Goal: Task Accomplishment & Management: Use online tool/utility

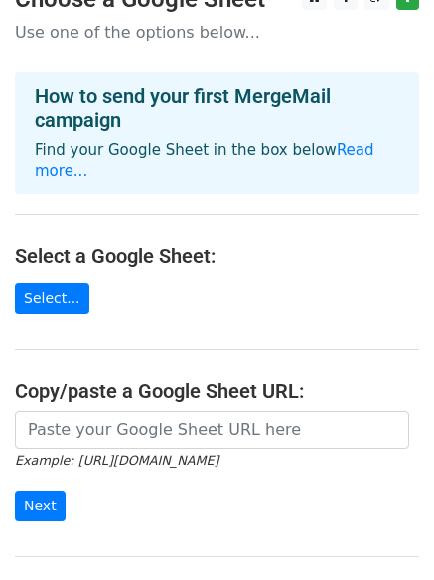
scroll to position [17, 0]
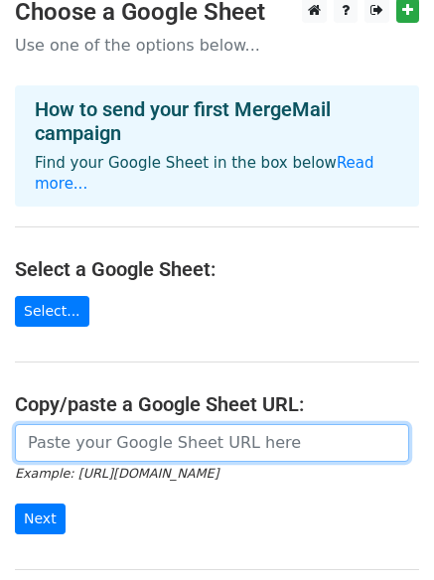
click at [93, 431] on input "url" at bounding box center [212, 443] width 394 height 38
paste input "https://docs.google.com/spreadsheets/d/1L0SLi8qWdjMSzmCBuP1KdbZpICcvS7--79AbF0E…"
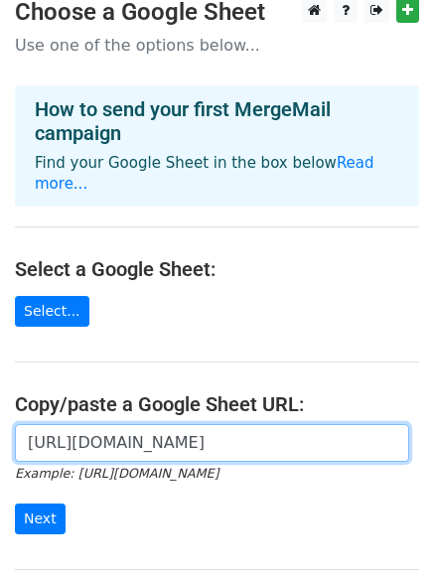
scroll to position [0, 431]
type input "https://docs.google.com/spreadsheets/d/1L0SLi8qWdjMSzmCBuP1KdbZpICcvS7--79AbF0E…"
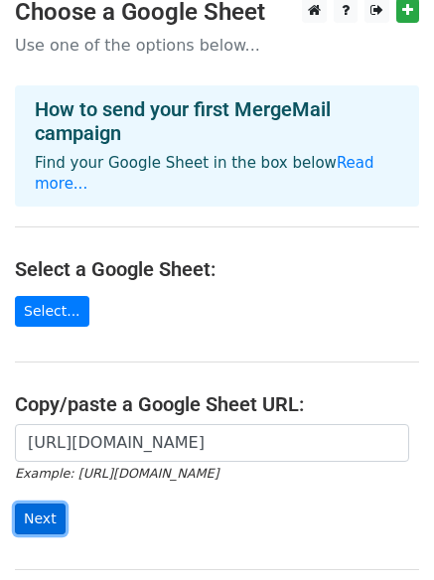
click at [55, 503] on input "Next" at bounding box center [40, 518] width 51 height 31
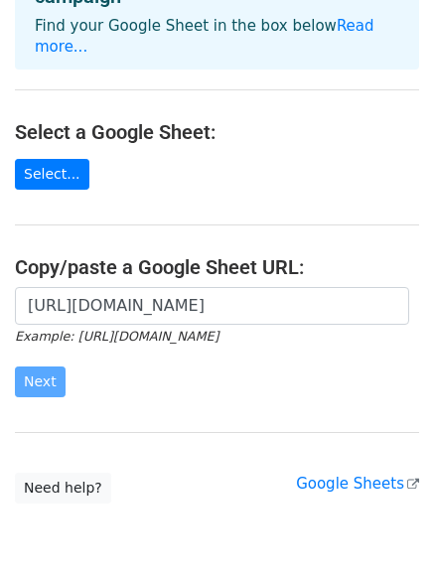
scroll to position [215, 0]
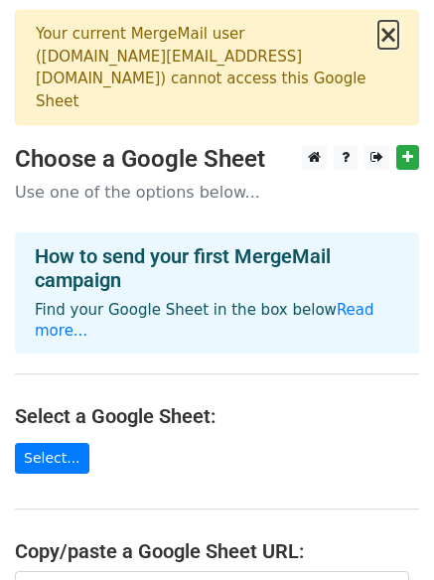
click at [390, 33] on button "×" at bounding box center [388, 35] width 20 height 24
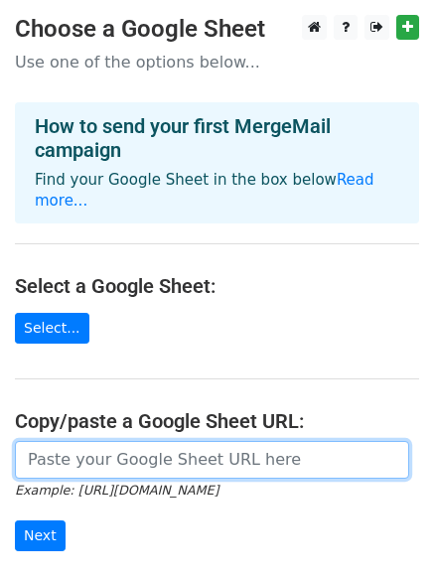
click at [197, 447] on input "url" at bounding box center [212, 460] width 394 height 38
paste input "https://docs.google.com/spreadsheets/d/1L0SLi8qWdjMSzmCBuP1KdbZpICcvS7--79AbF0E…"
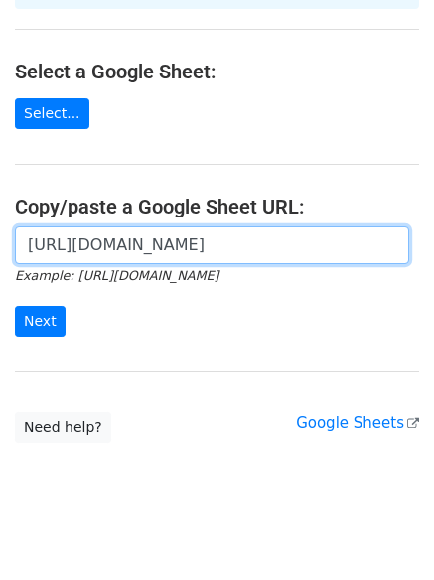
scroll to position [212, 0]
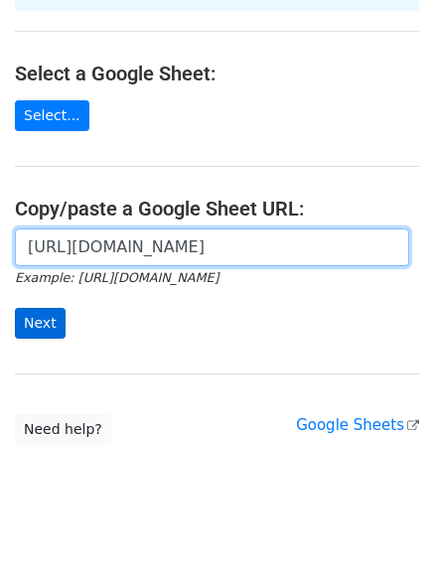
type input "https://docs.google.com/spreadsheets/d/1L0SLi8qWdjMSzmCBuP1KdbZpICcvS7--79AbF0E…"
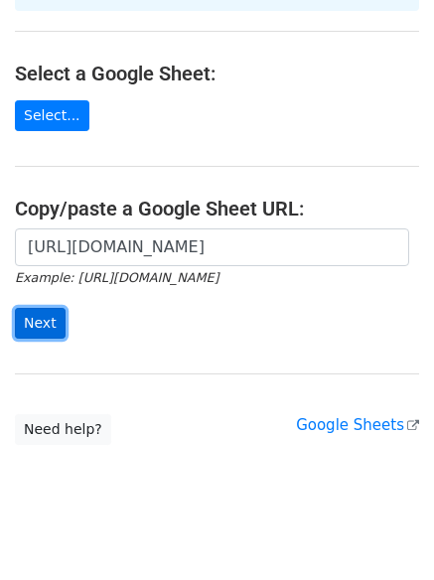
click at [33, 308] on input "Next" at bounding box center [40, 323] width 51 height 31
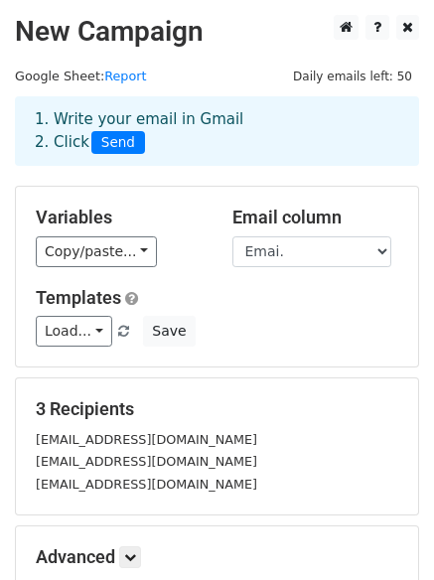
click at [101, 122] on div "1. Write your email in Gmail 2. Click Send" at bounding box center [217, 131] width 394 height 46
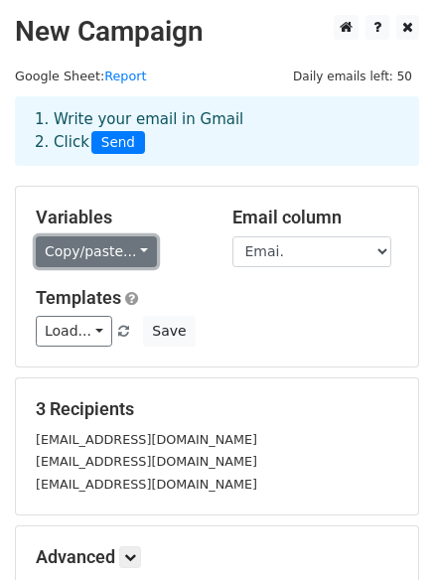
click at [136, 249] on link "Copy/paste..." at bounding box center [96, 251] width 121 height 31
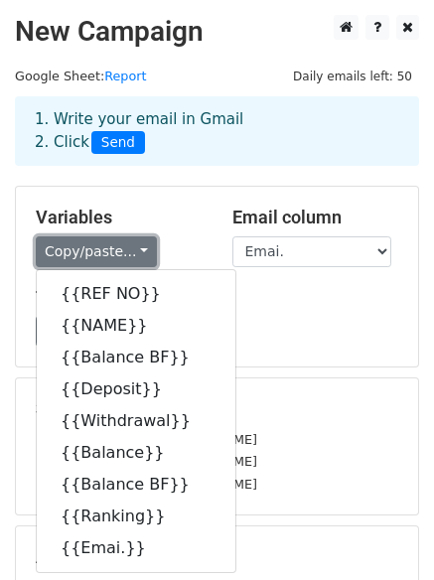
click at [136, 249] on link "Copy/paste..." at bounding box center [96, 251] width 121 height 31
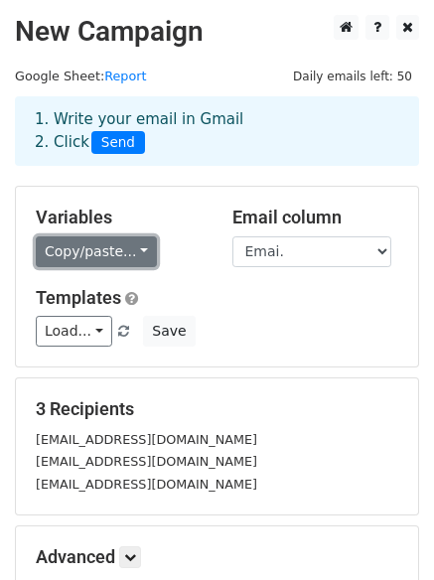
click at [136, 249] on link "Copy/paste..." at bounding box center [96, 251] width 121 height 31
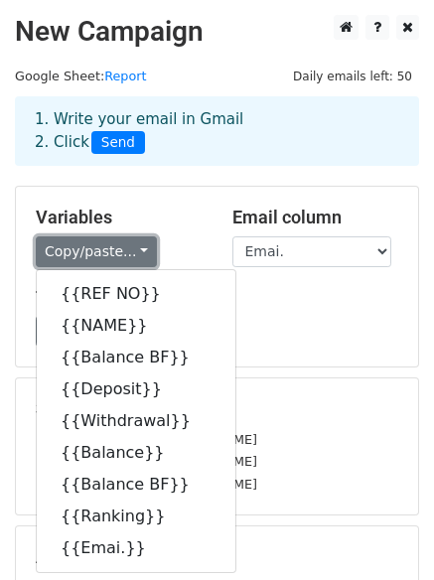
click at [136, 249] on link "Copy/paste..." at bounding box center [96, 251] width 121 height 31
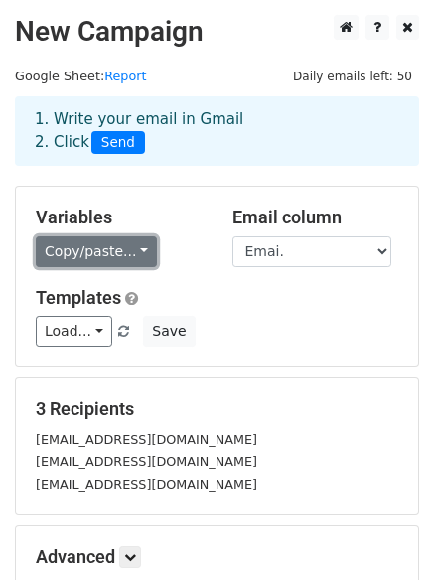
click at [139, 251] on link "Copy/paste..." at bounding box center [96, 251] width 121 height 31
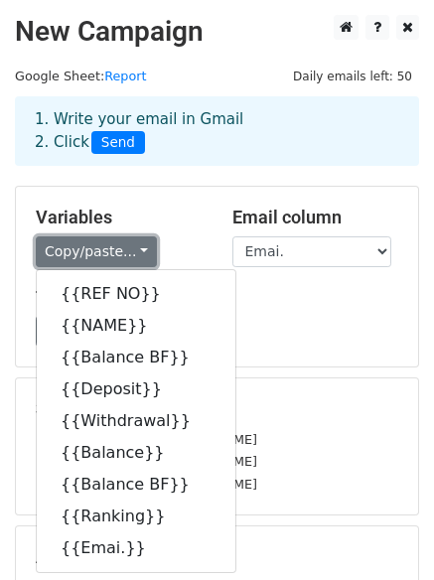
click at [139, 251] on link "Copy/paste..." at bounding box center [96, 251] width 121 height 31
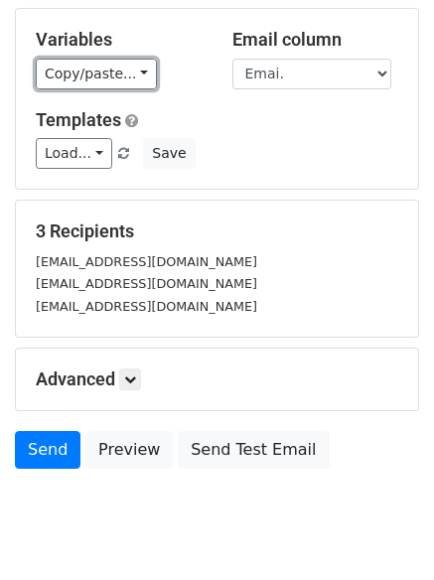
scroll to position [179, 0]
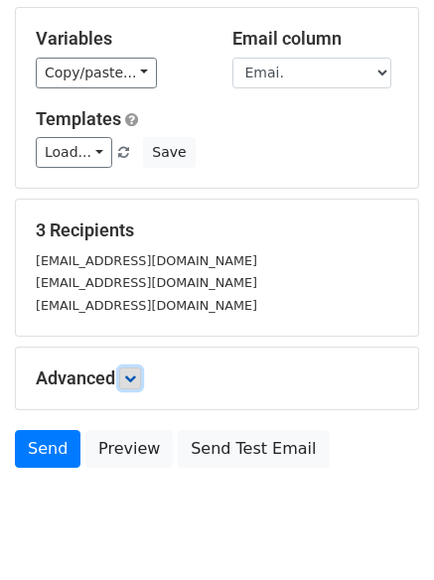
click at [133, 378] on icon at bounding box center [130, 378] width 12 height 12
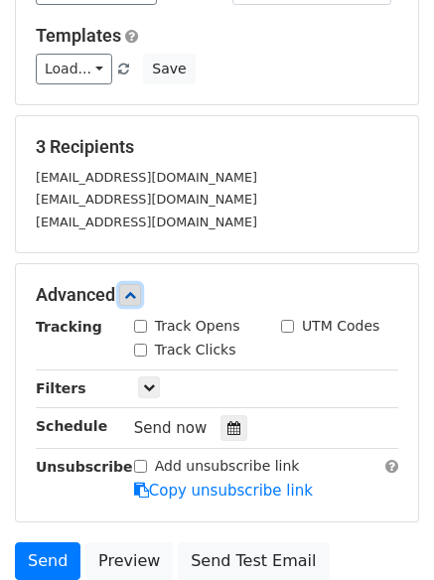
scroll to position [260, 0]
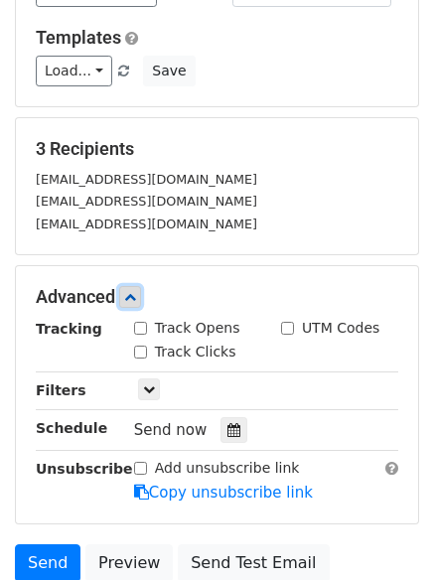
click at [138, 303] on link at bounding box center [130, 297] width 22 height 22
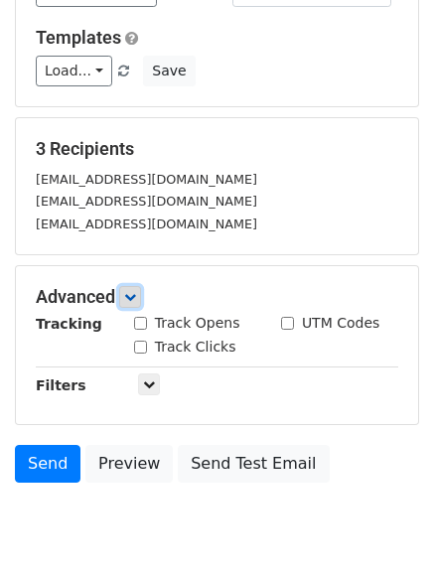
scroll to position [235, 0]
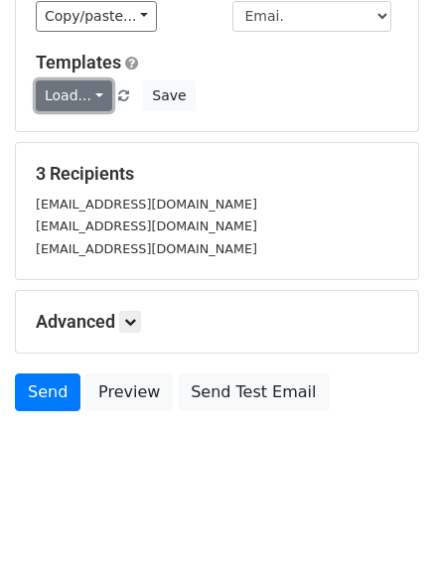
click at [98, 100] on link "Load..." at bounding box center [74, 95] width 76 height 31
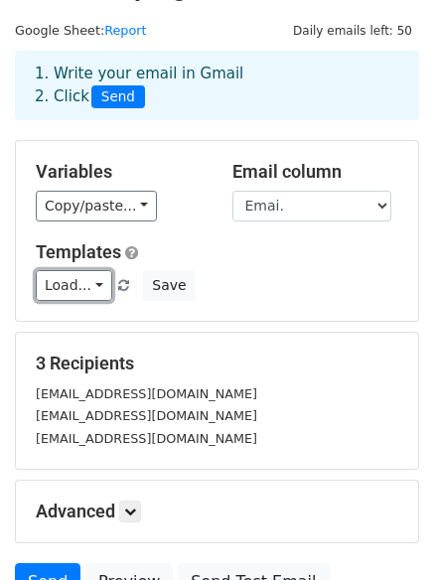
scroll to position [28, 0]
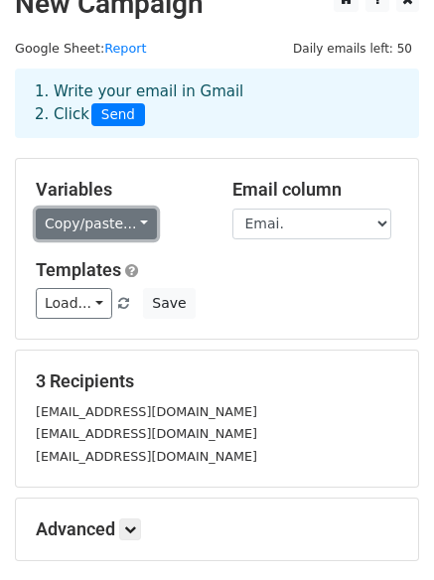
click at [130, 229] on link "Copy/paste..." at bounding box center [96, 223] width 121 height 31
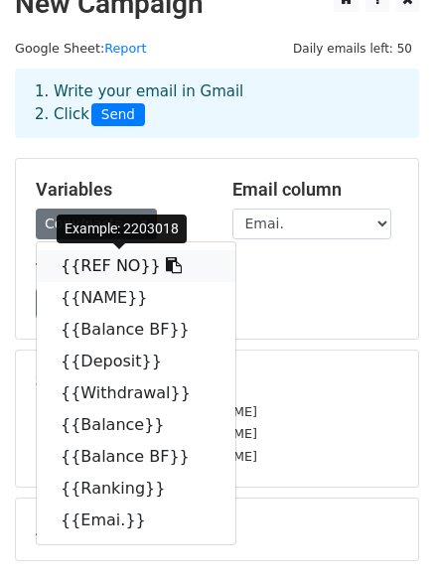
click at [166, 265] on icon at bounding box center [174, 265] width 16 height 16
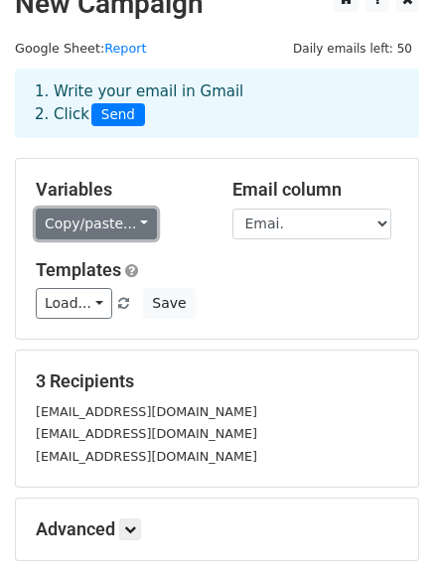
click at [134, 226] on link "Copy/paste..." at bounding box center [96, 223] width 121 height 31
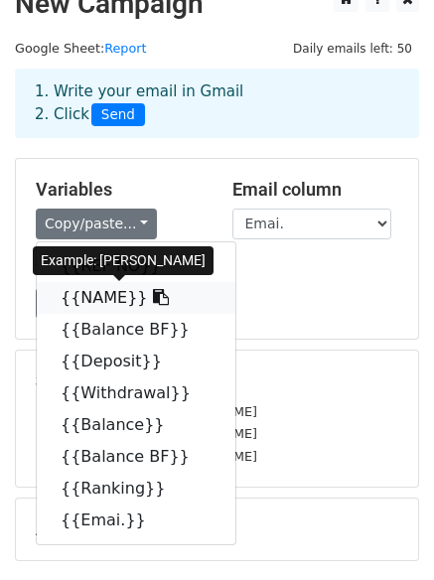
click at [153, 296] on icon at bounding box center [161, 297] width 16 height 16
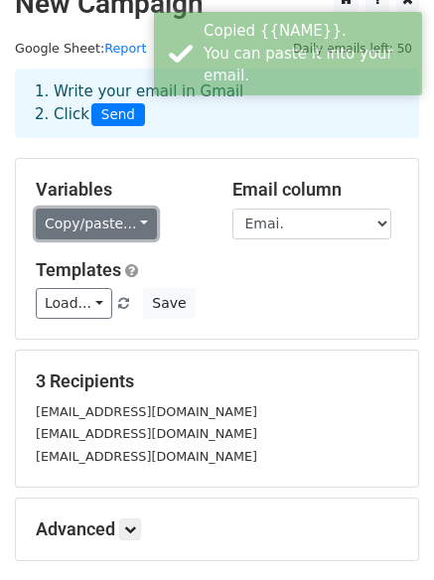
click at [133, 229] on link "Copy/paste..." at bounding box center [96, 223] width 121 height 31
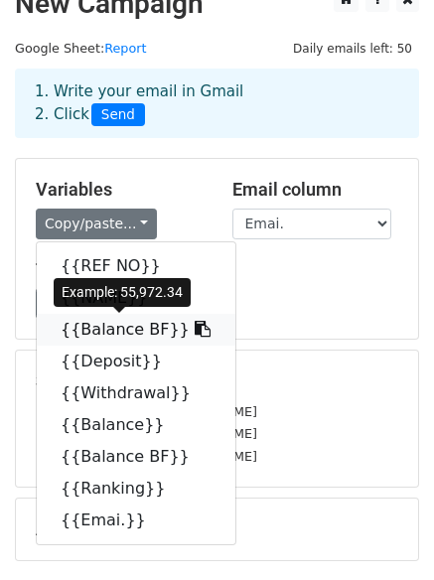
click at [194, 328] on icon at bounding box center [202, 329] width 16 height 16
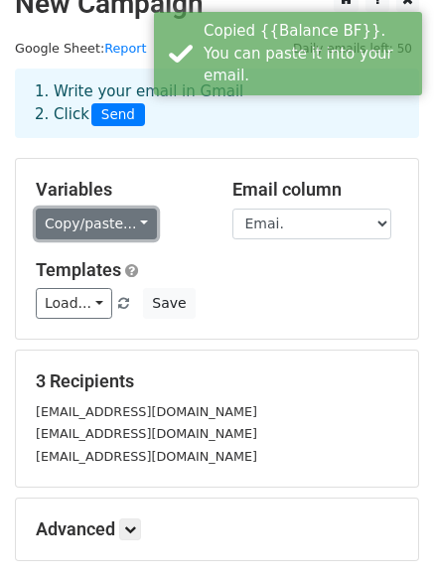
click at [134, 225] on link "Copy/paste..." at bounding box center [96, 223] width 121 height 31
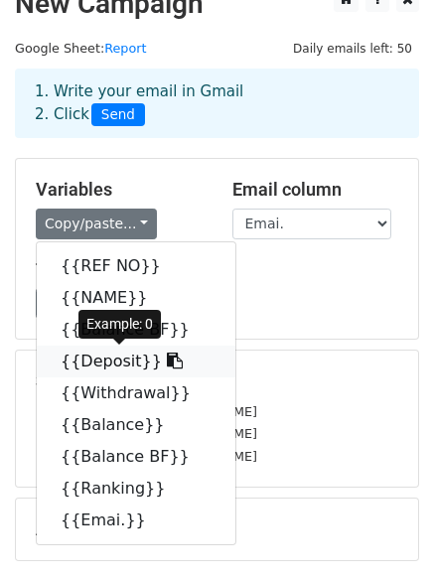
click at [101, 361] on link "{{Deposit}}" at bounding box center [136, 361] width 198 height 32
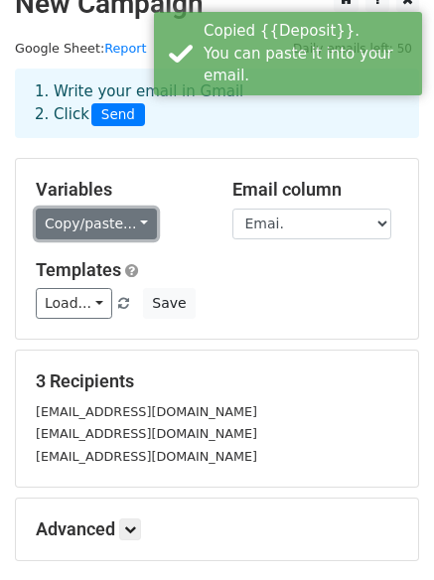
click at [136, 227] on link "Copy/paste..." at bounding box center [96, 223] width 121 height 31
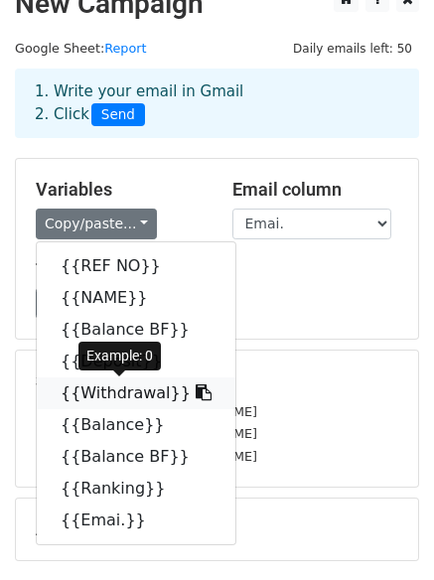
click at [195, 389] on icon at bounding box center [203, 392] width 16 height 16
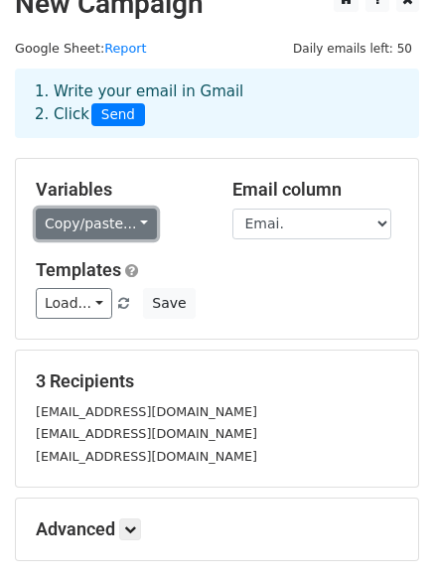
click at [128, 226] on link "Copy/paste..." at bounding box center [96, 223] width 121 height 31
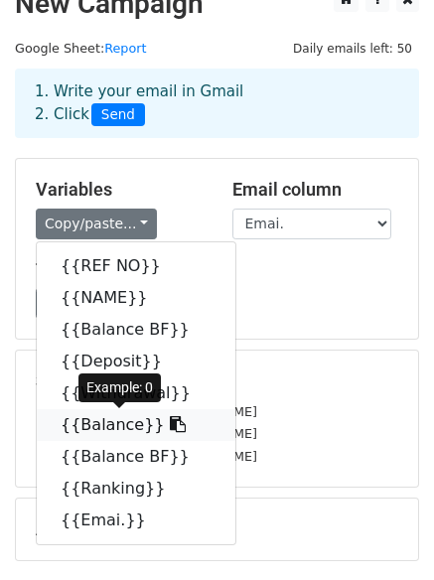
click at [170, 422] on icon at bounding box center [178, 424] width 16 height 16
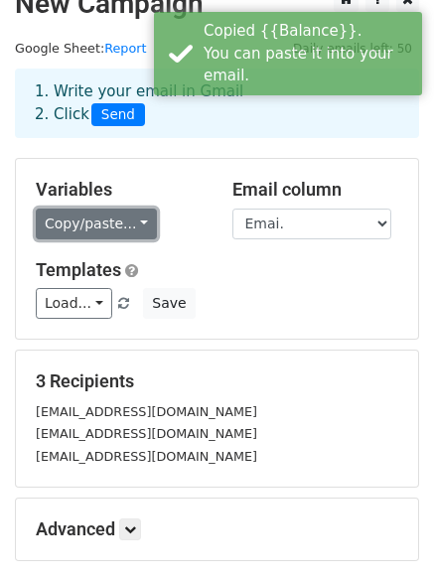
click at [135, 226] on link "Copy/paste..." at bounding box center [96, 223] width 121 height 31
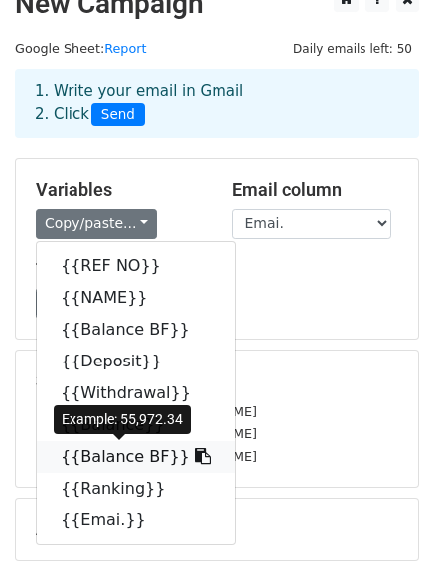
click at [194, 452] on icon at bounding box center [202, 456] width 16 height 16
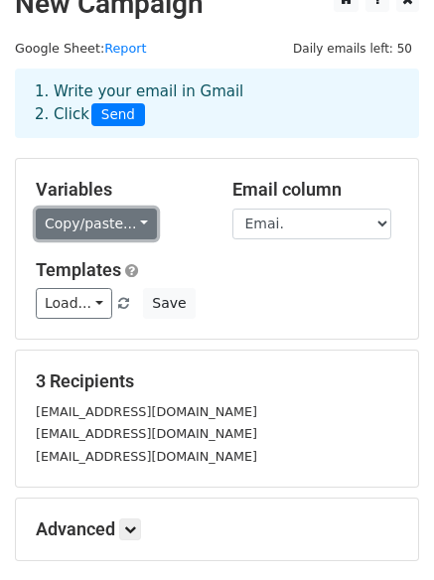
click at [127, 228] on link "Copy/paste..." at bounding box center [96, 223] width 121 height 31
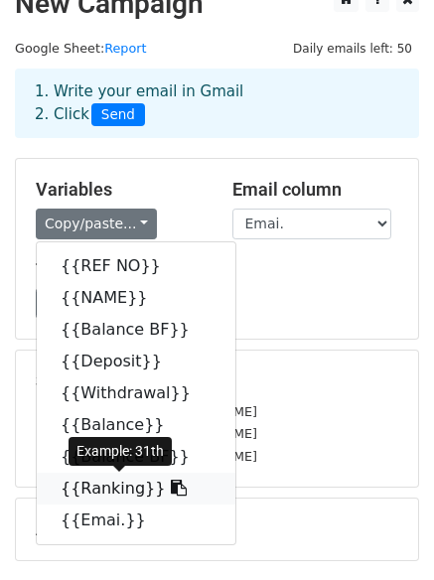
click at [171, 487] on icon at bounding box center [179, 487] width 16 height 16
